Goal: Transaction & Acquisition: Purchase product/service

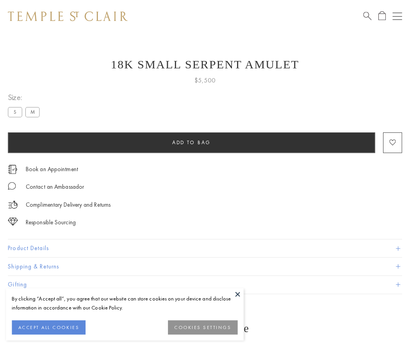
scroll to position [30, 0]
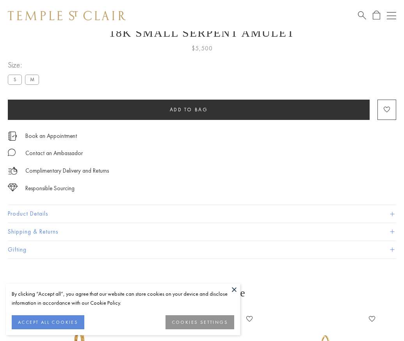
click at [189, 109] on span "Add to bag" at bounding box center [189, 109] width 38 height 7
